Goal: Navigation & Orientation: Find specific page/section

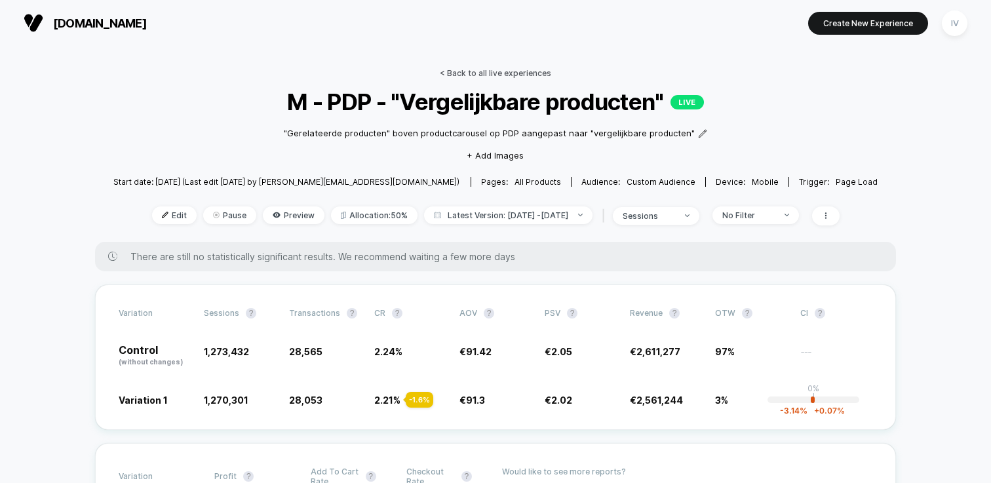
click at [452, 73] on link "< Back to all live experiences" at bounding box center [495, 73] width 111 height 10
